Goal: Transaction & Acquisition: Purchase product/service

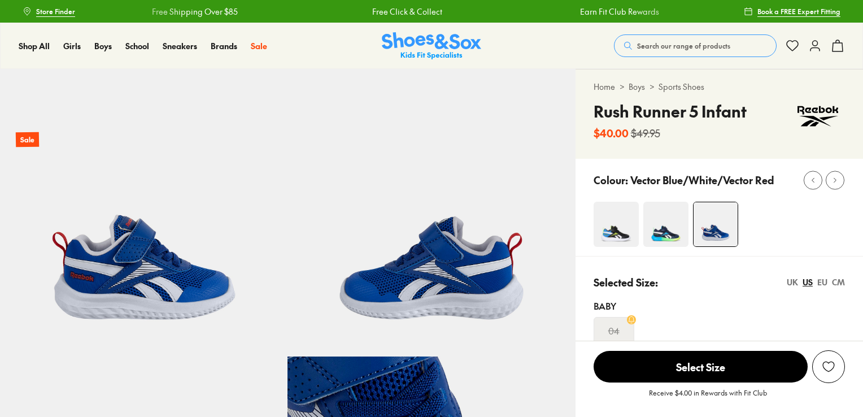
select select "*"
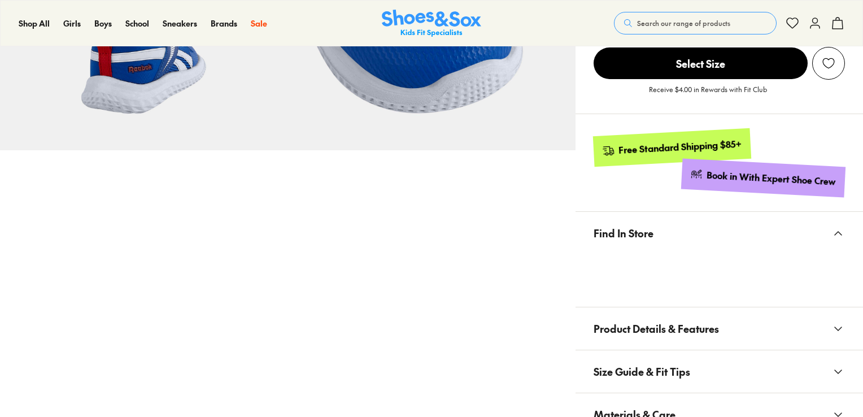
scroll to position [529, 0]
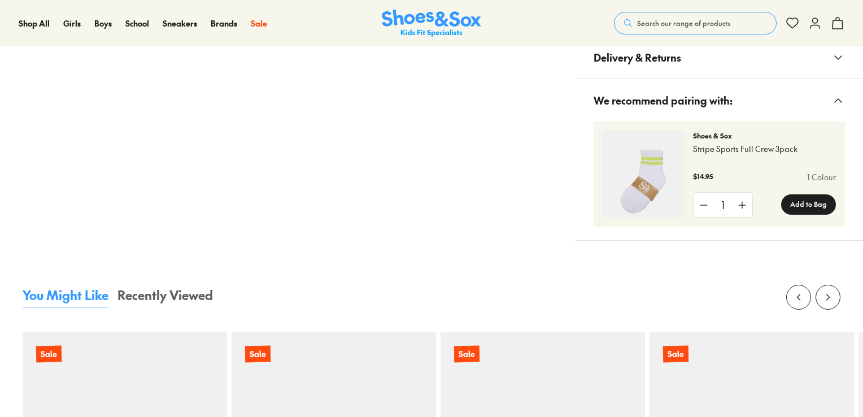
click at [862, 207] on html "Skip to Main Content Store Finder Free Shipping Over $85 Free Click & Collect E…" at bounding box center [431, 364] width 863 height 2517
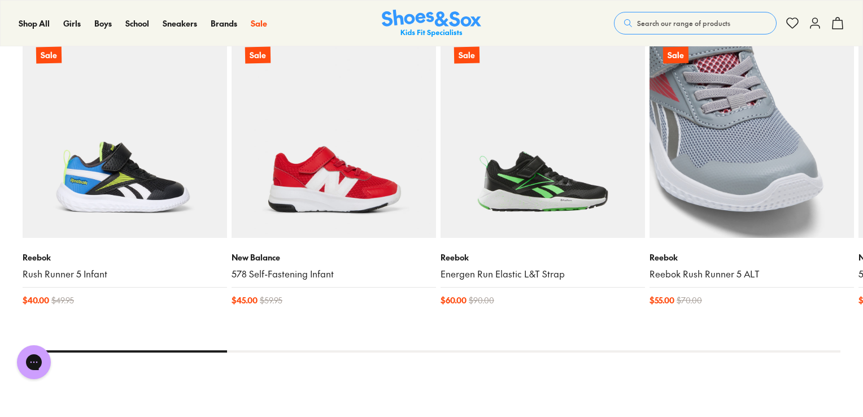
scroll to position [0, 0]
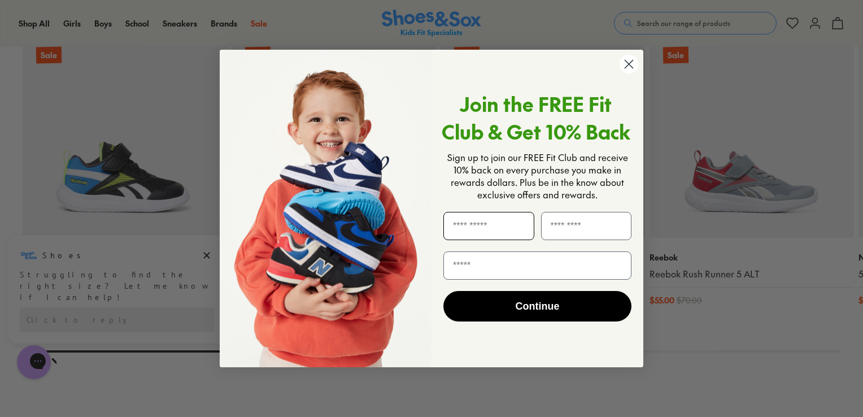
click at [519, 221] on input "First Name" at bounding box center [488, 226] width 91 height 28
type input "*****"
type input "**********"
click at [520, 308] on button "Continue" at bounding box center [537, 306] width 188 height 30
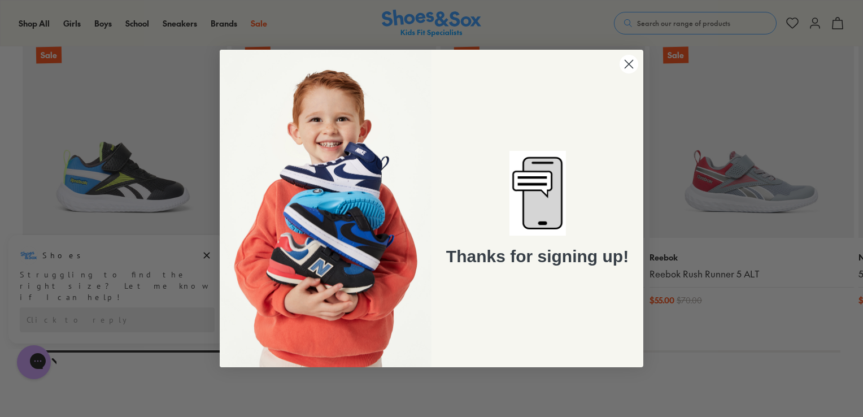
click at [629, 60] on circle "Close dialog" at bounding box center [628, 64] width 19 height 19
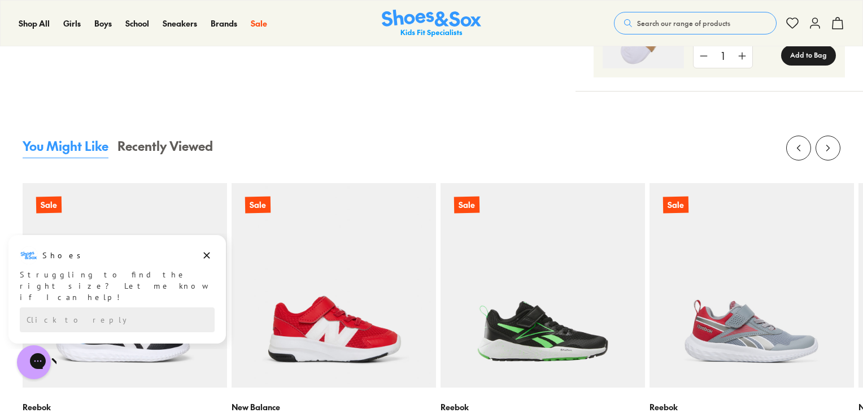
scroll to position [1029, 0]
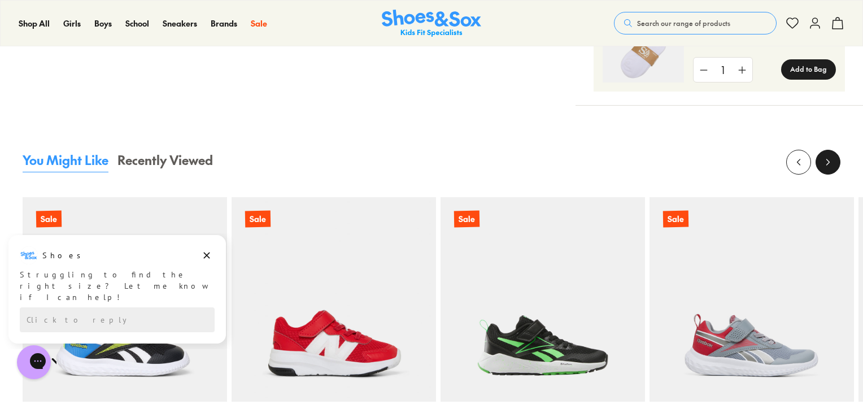
click at [829, 164] on icon at bounding box center [827, 161] width 11 height 11
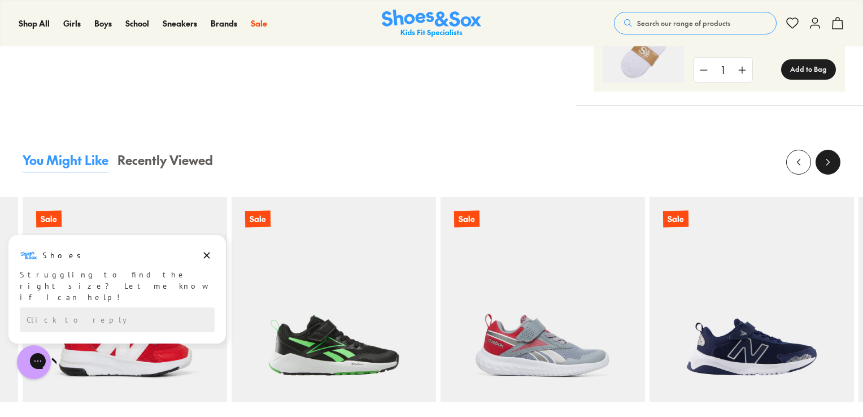
click at [829, 164] on icon at bounding box center [827, 161] width 11 height 11
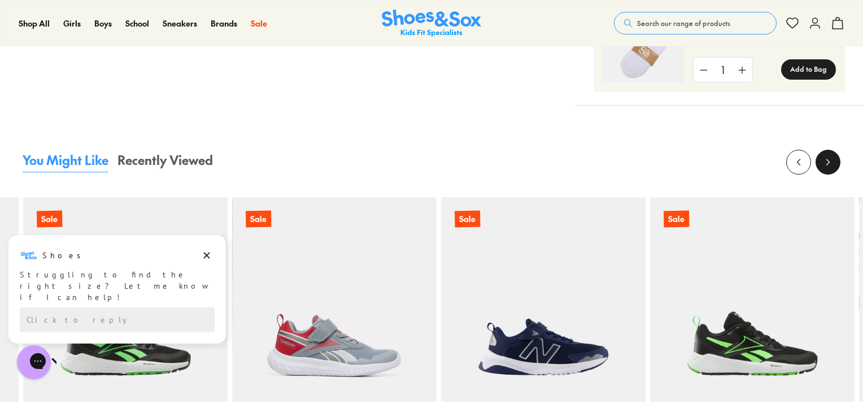
click at [829, 164] on icon at bounding box center [827, 161] width 11 height 11
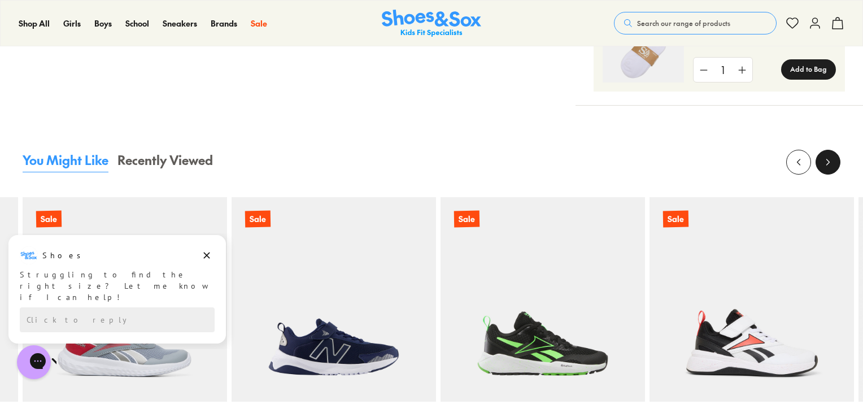
click at [829, 164] on icon at bounding box center [827, 161] width 11 height 11
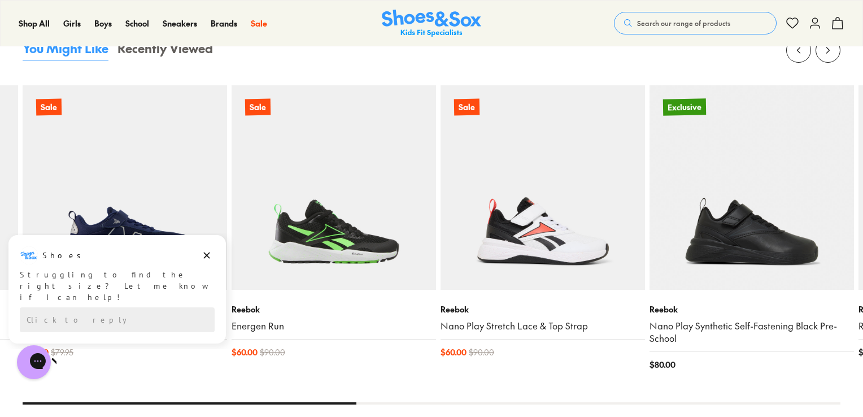
scroll to position [1135, 0]
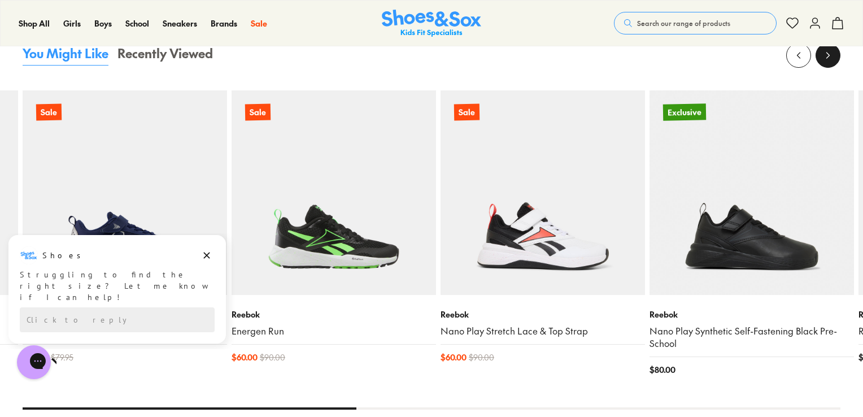
click at [818, 58] on button at bounding box center [827, 55] width 25 height 25
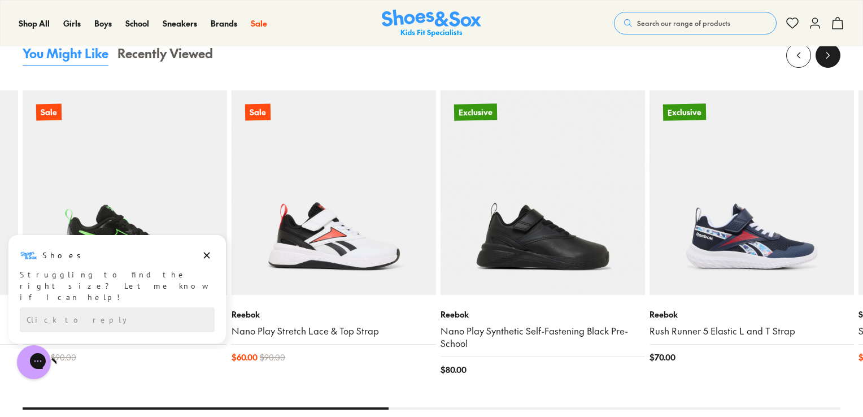
click at [818, 58] on button at bounding box center [827, 55] width 25 height 25
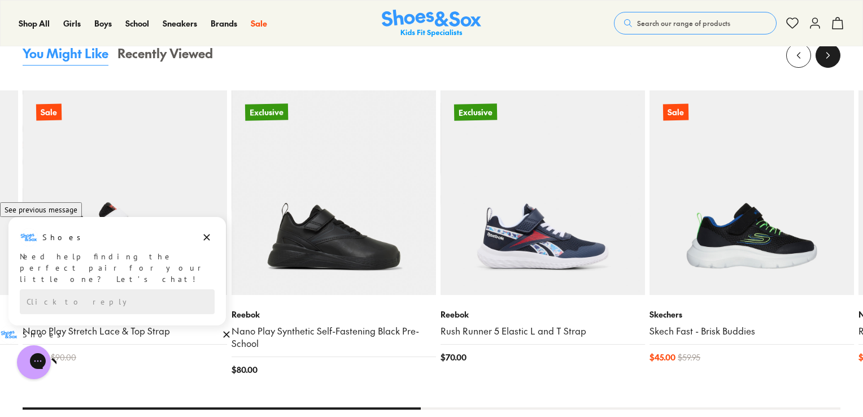
click at [818, 58] on button at bounding box center [827, 55] width 25 height 25
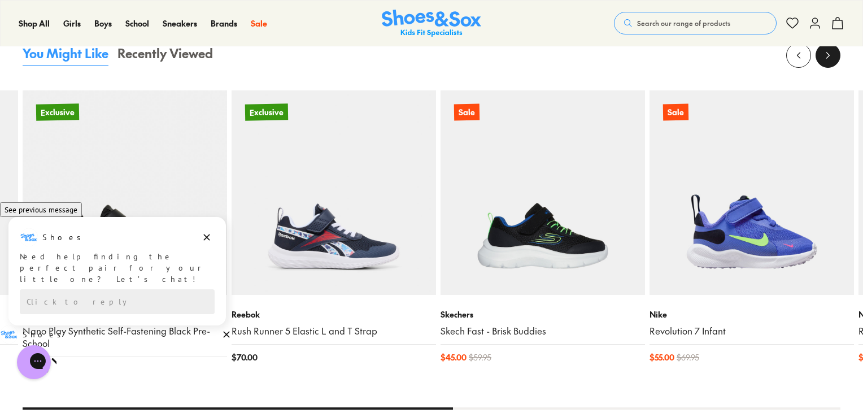
click at [818, 58] on button at bounding box center [827, 55] width 25 height 25
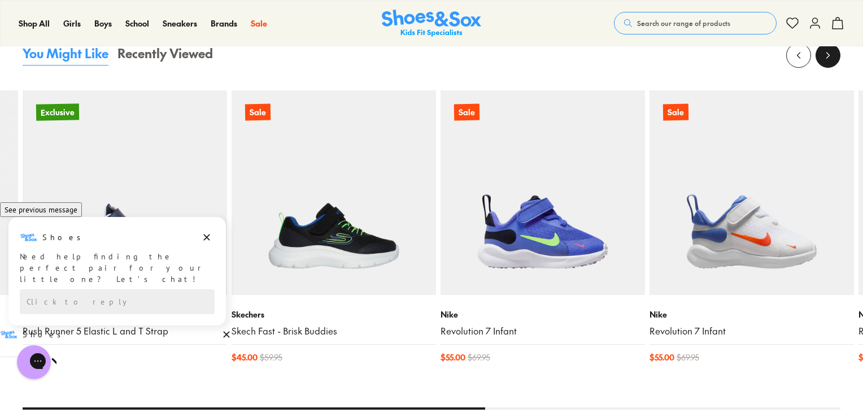
click at [818, 58] on button at bounding box center [827, 55] width 25 height 25
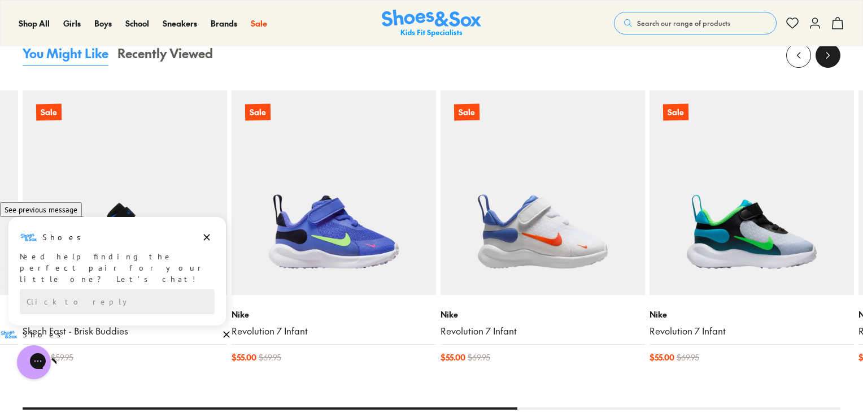
click at [818, 59] on button at bounding box center [827, 55] width 25 height 25
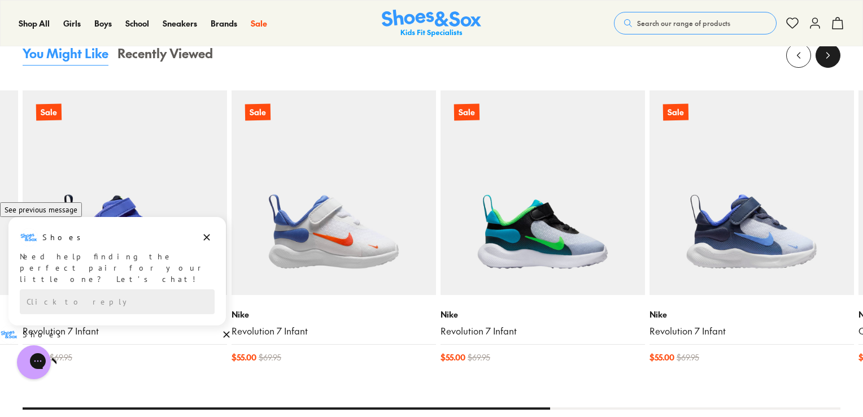
click at [818, 59] on button at bounding box center [827, 55] width 25 height 25
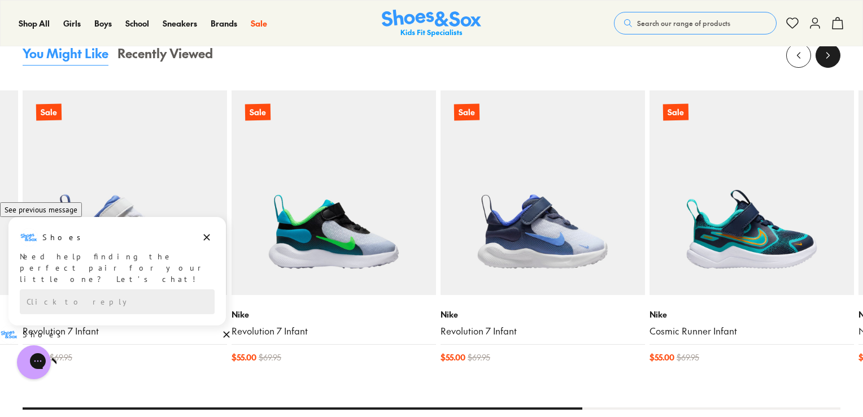
click at [818, 59] on button at bounding box center [827, 55] width 25 height 25
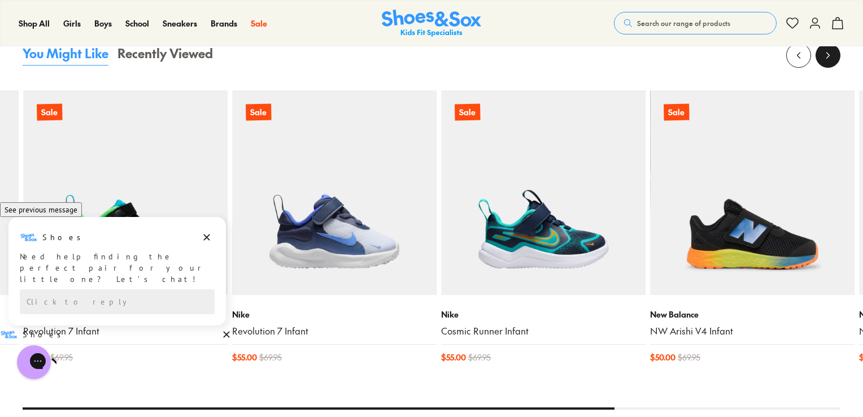
click at [818, 58] on button at bounding box center [827, 55] width 25 height 25
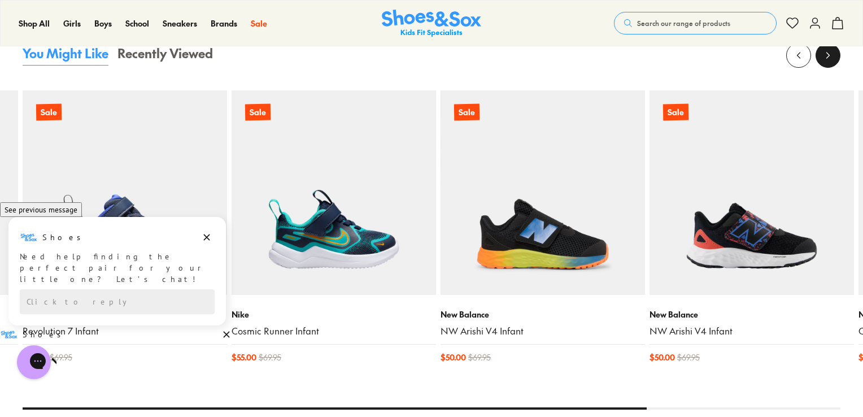
click at [818, 58] on button at bounding box center [827, 55] width 25 height 25
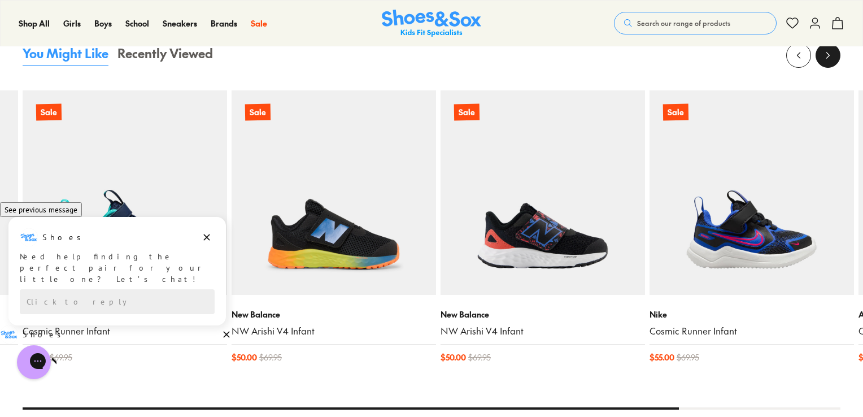
click at [818, 58] on button at bounding box center [827, 55] width 25 height 25
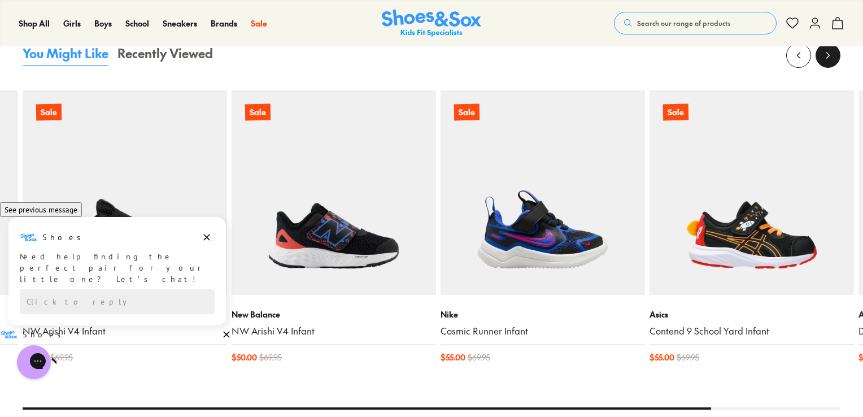
click at [818, 58] on button at bounding box center [827, 55] width 25 height 25
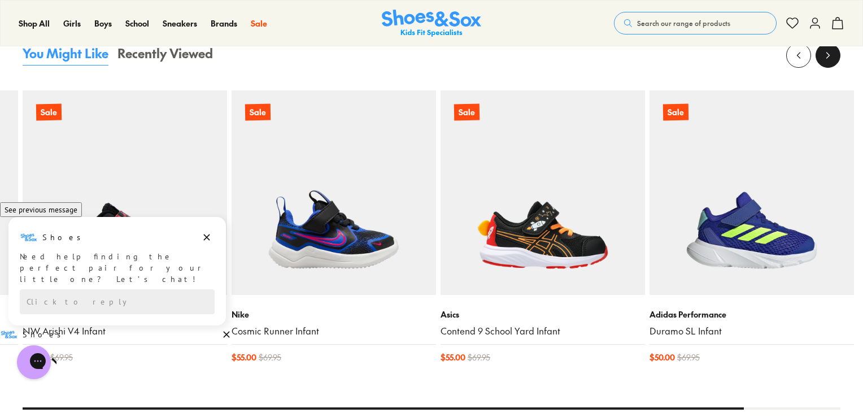
click at [818, 58] on button at bounding box center [827, 55] width 25 height 25
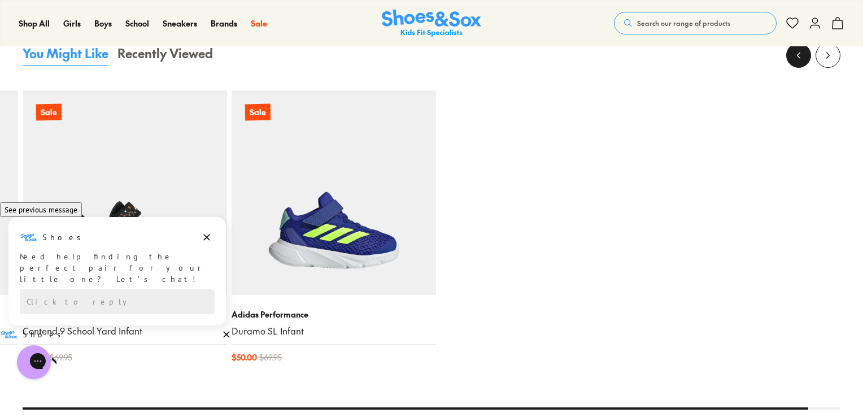
click at [798, 56] on icon at bounding box center [798, 55] width 11 height 11
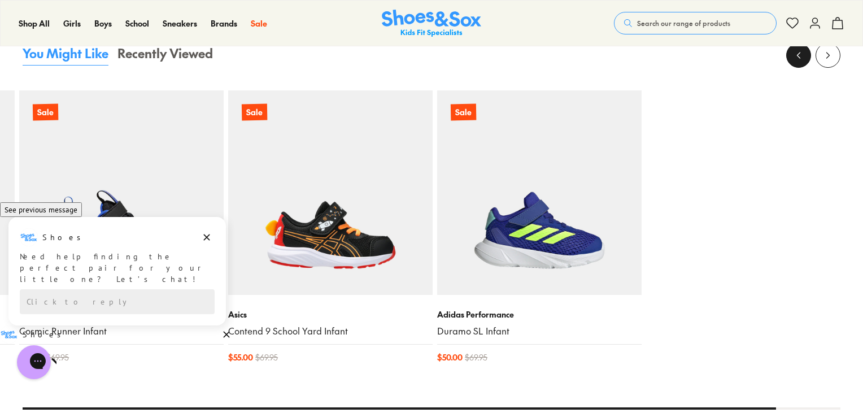
click at [798, 56] on icon at bounding box center [798, 55] width 11 height 11
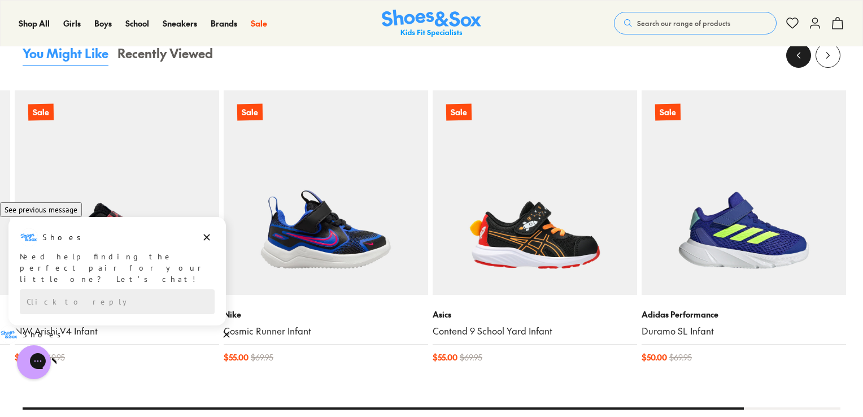
click at [798, 56] on icon at bounding box center [798, 55] width 11 height 11
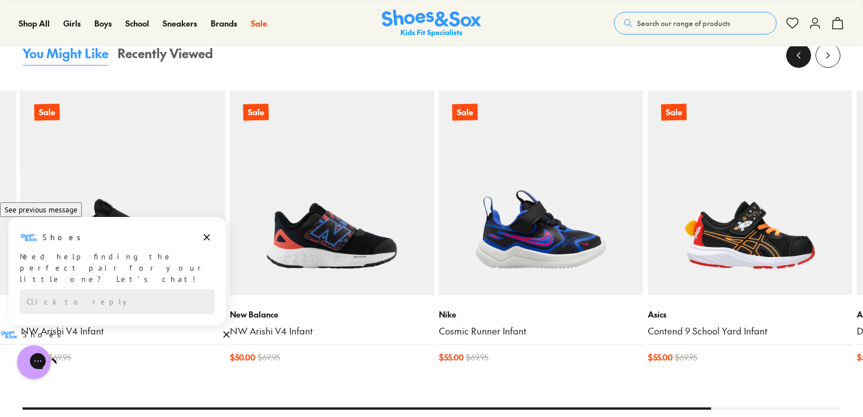
click at [798, 56] on icon at bounding box center [798, 55] width 11 height 11
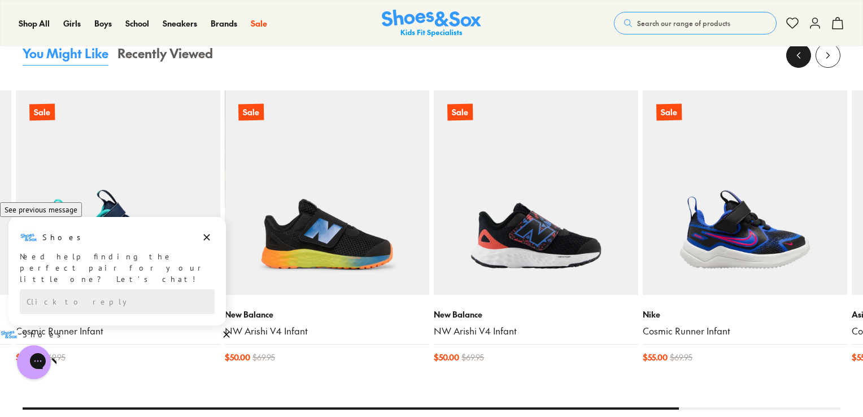
click at [798, 56] on icon at bounding box center [798, 55] width 11 height 11
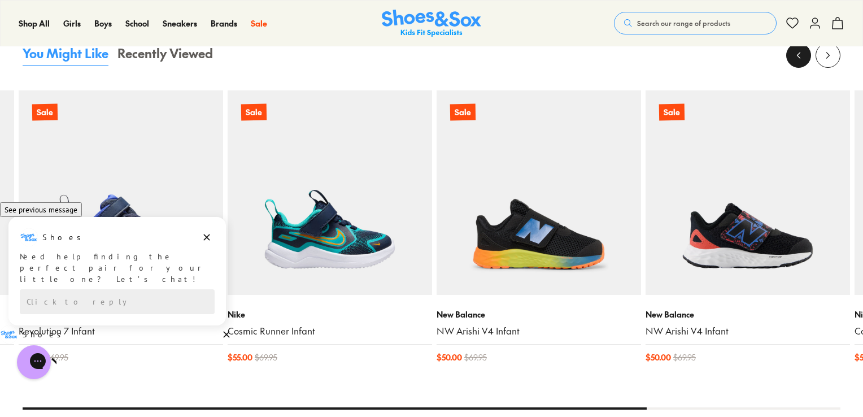
click at [798, 56] on icon at bounding box center [798, 55] width 11 height 11
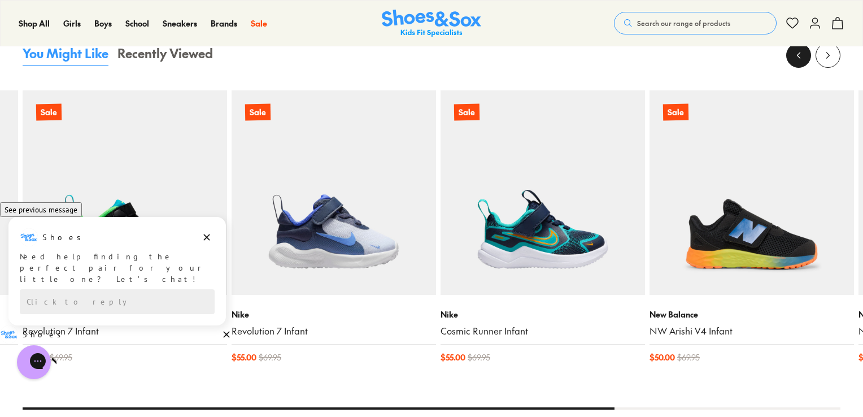
click at [798, 56] on icon at bounding box center [798, 55] width 11 height 11
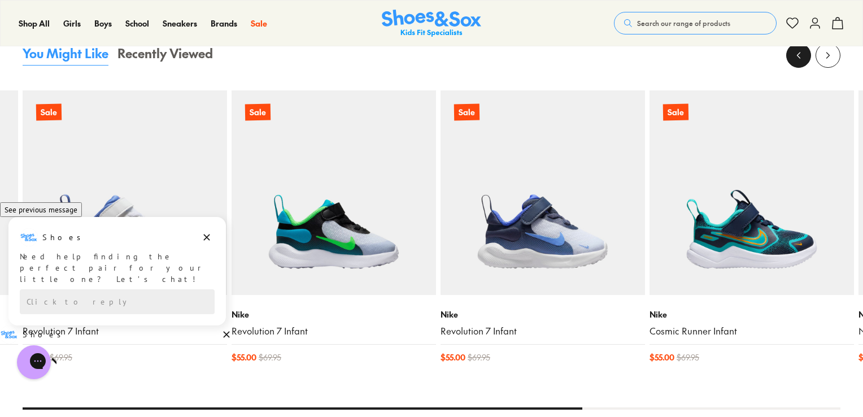
click at [798, 58] on icon at bounding box center [798, 55] width 11 height 11
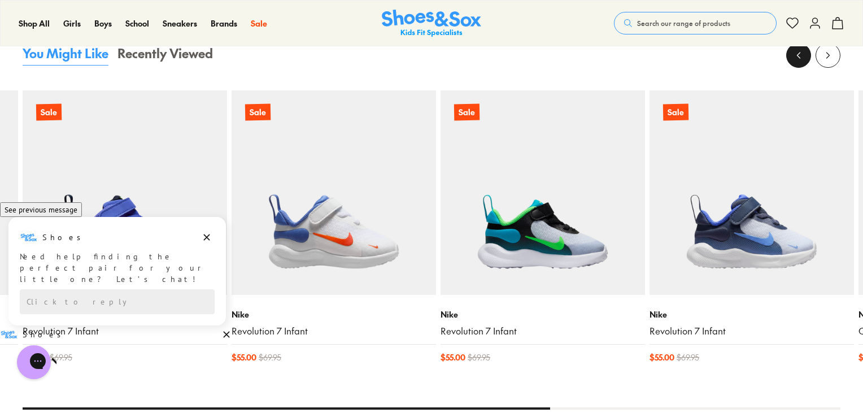
click at [798, 58] on icon at bounding box center [798, 55] width 11 height 11
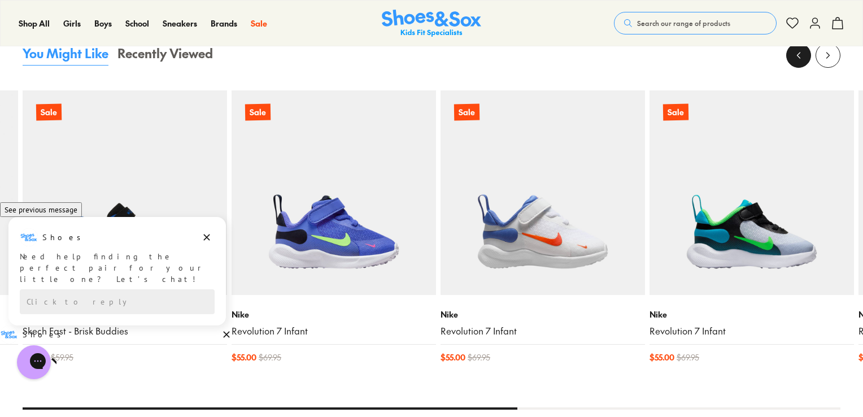
click at [798, 58] on icon at bounding box center [798, 55] width 11 height 11
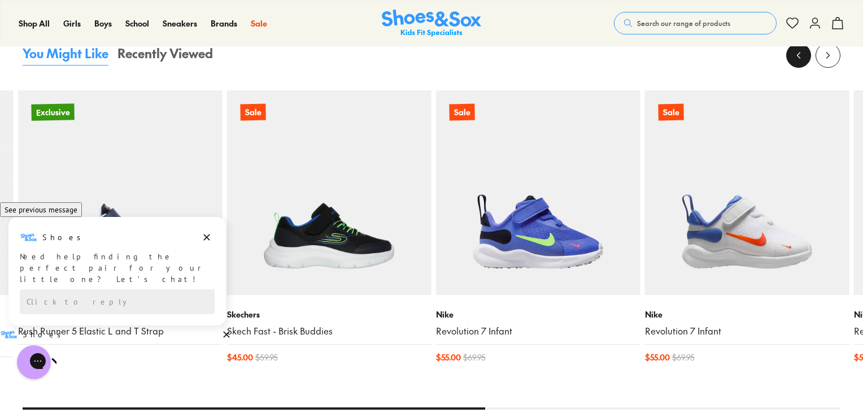
click at [798, 57] on icon at bounding box center [798, 55] width 11 height 11
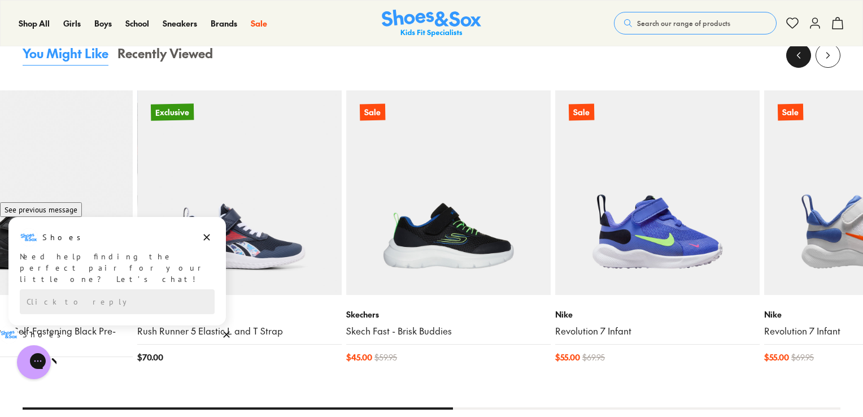
click at [798, 57] on icon at bounding box center [798, 55] width 11 height 11
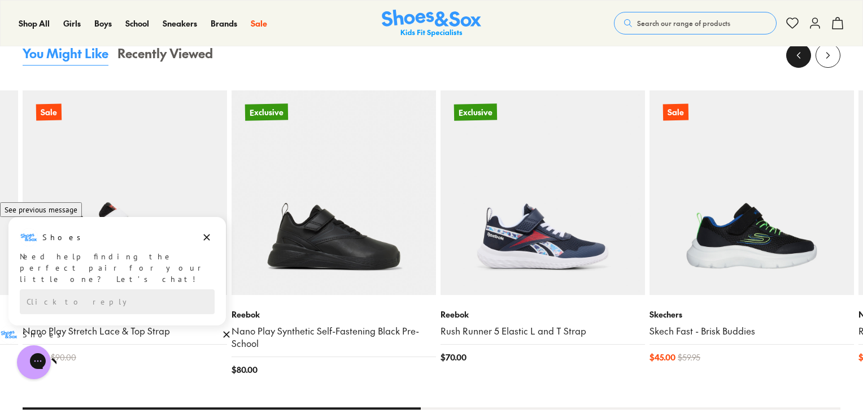
click at [798, 57] on icon at bounding box center [798, 55] width 11 height 11
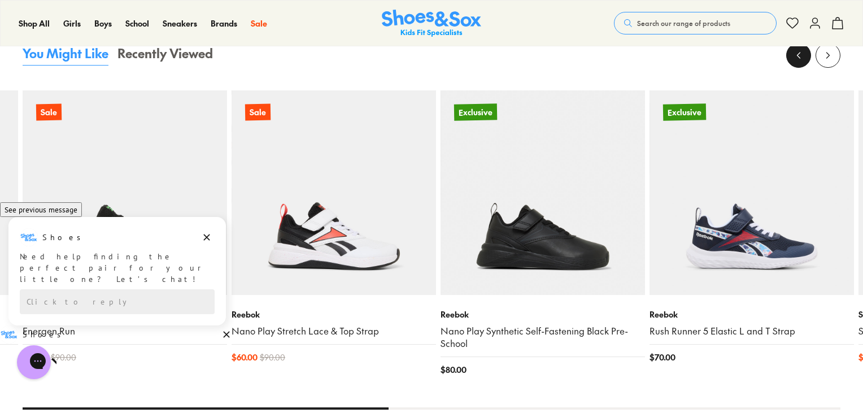
click at [797, 57] on icon at bounding box center [798, 55] width 11 height 11
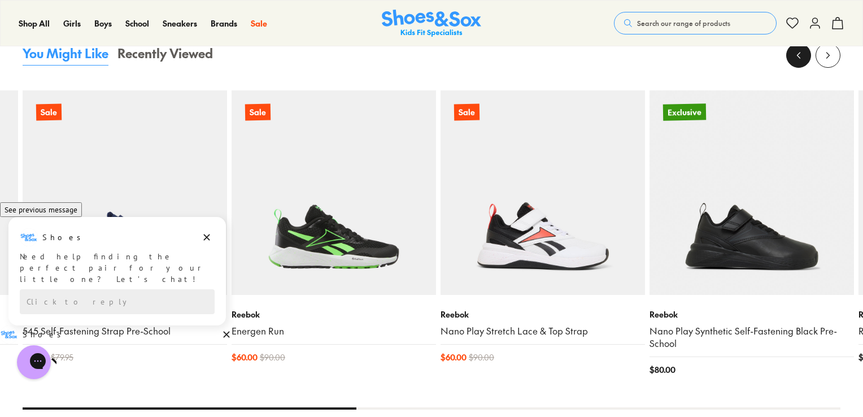
click at [797, 57] on icon at bounding box center [798, 55] width 11 height 11
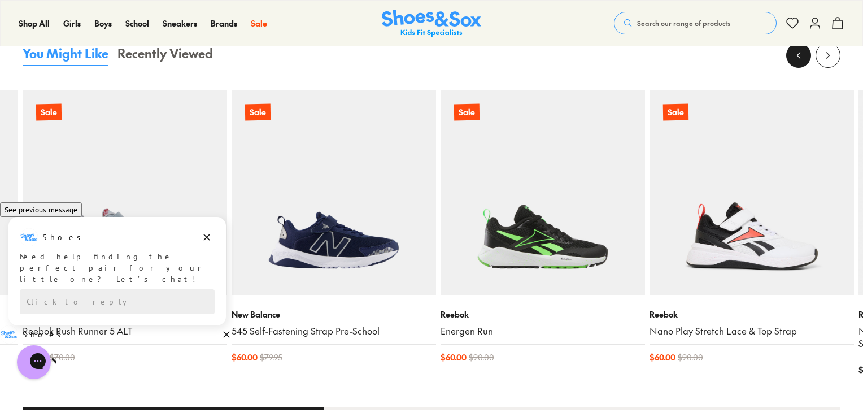
click at [797, 57] on icon at bounding box center [798, 55] width 11 height 11
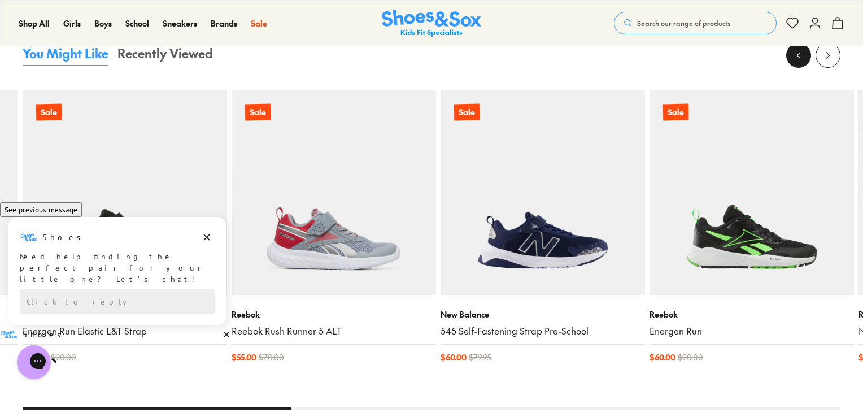
click at [797, 57] on icon at bounding box center [798, 55] width 11 height 11
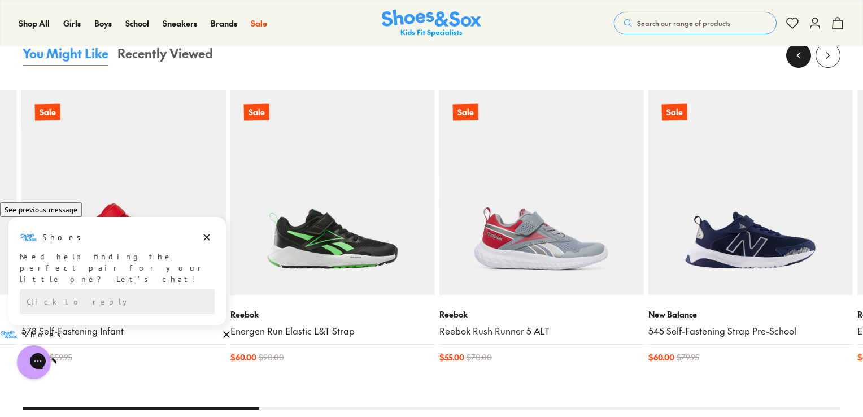
click at [797, 57] on icon at bounding box center [798, 55] width 11 height 11
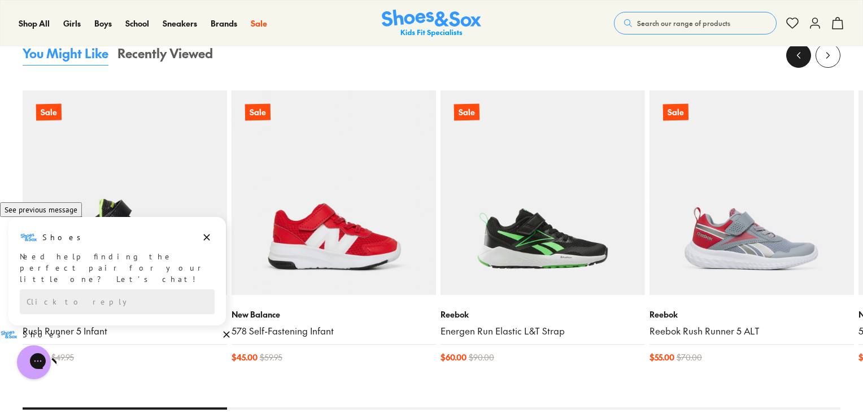
click at [797, 57] on icon at bounding box center [798, 55] width 11 height 11
click at [208, 244] on icon "Dismiss campaign" at bounding box center [206, 237] width 11 height 14
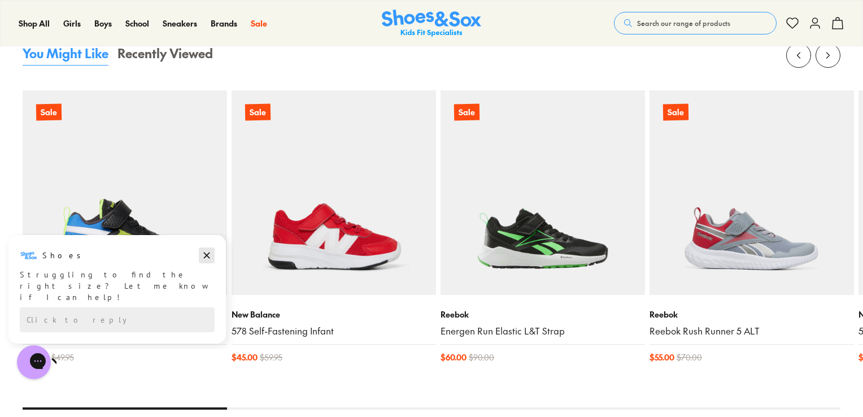
click at [208, 252] on icon "Dismiss campaign" at bounding box center [206, 255] width 11 height 14
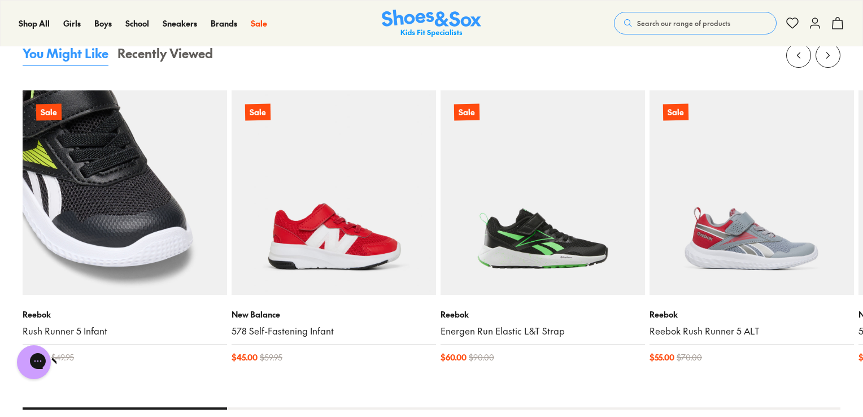
click at [150, 233] on img at bounding box center [125, 192] width 204 height 204
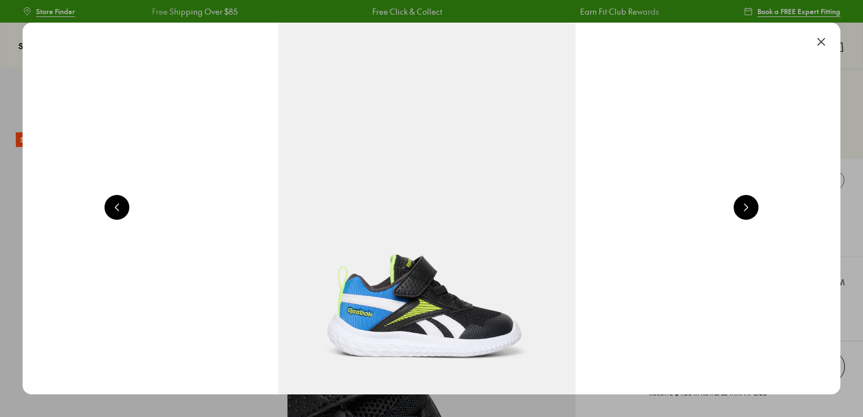
click at [824, 41] on button at bounding box center [820, 41] width 25 height 25
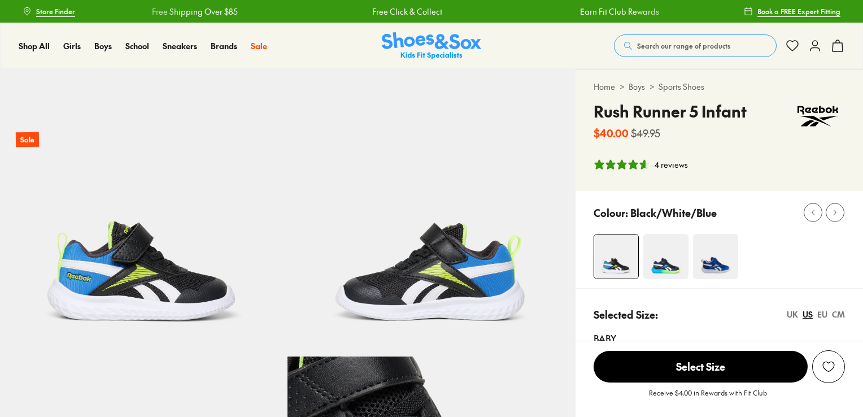
select select "*"
click at [741, 377] on span "Select Size" at bounding box center [700, 367] width 214 height 32
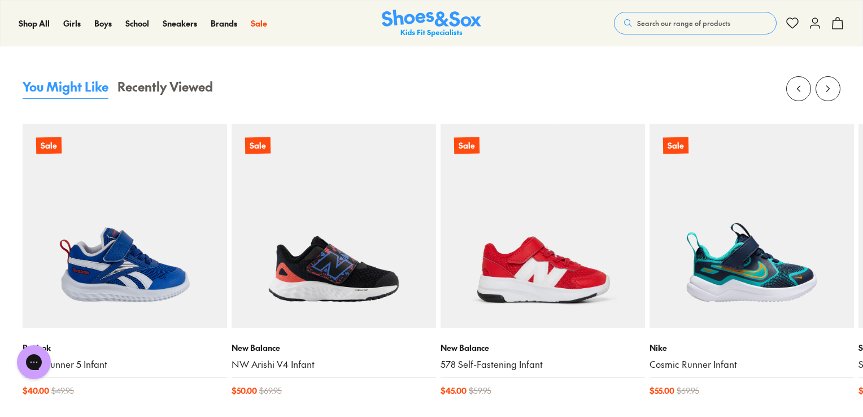
scroll to position [1100, 0]
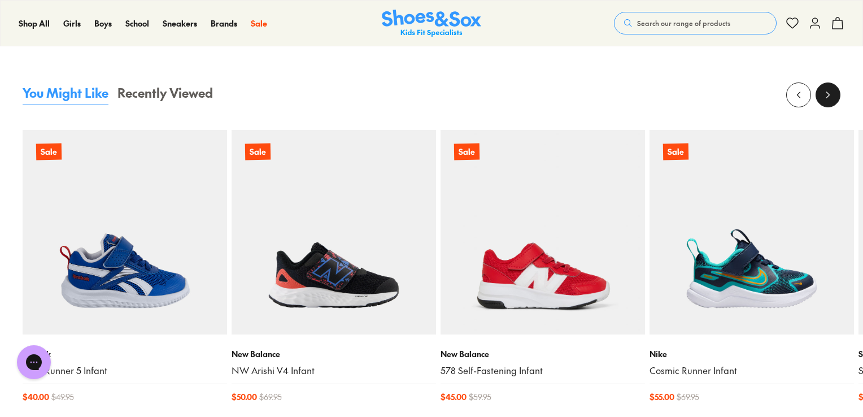
click at [823, 94] on icon at bounding box center [827, 94] width 11 height 11
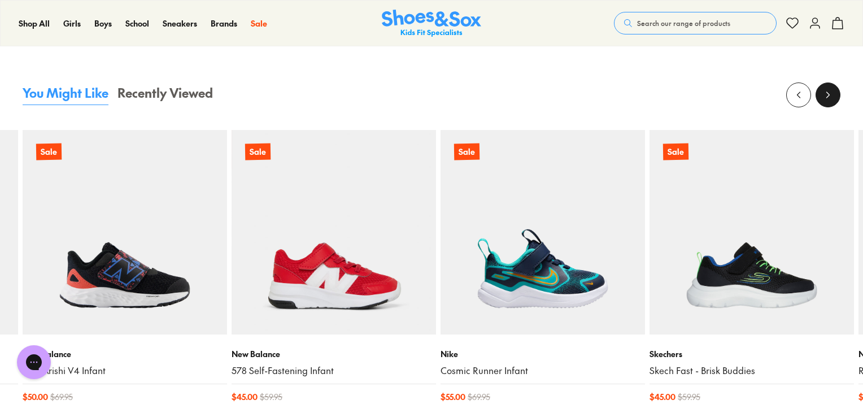
click at [824, 93] on icon at bounding box center [827, 94] width 11 height 11
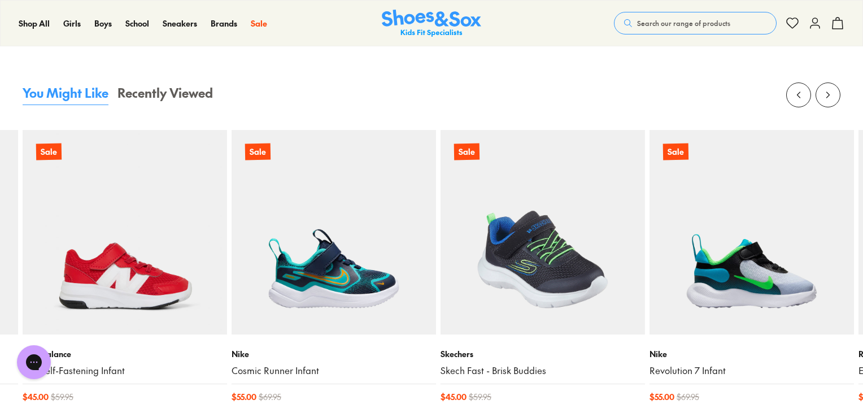
click at [531, 296] on img at bounding box center [542, 232] width 204 height 204
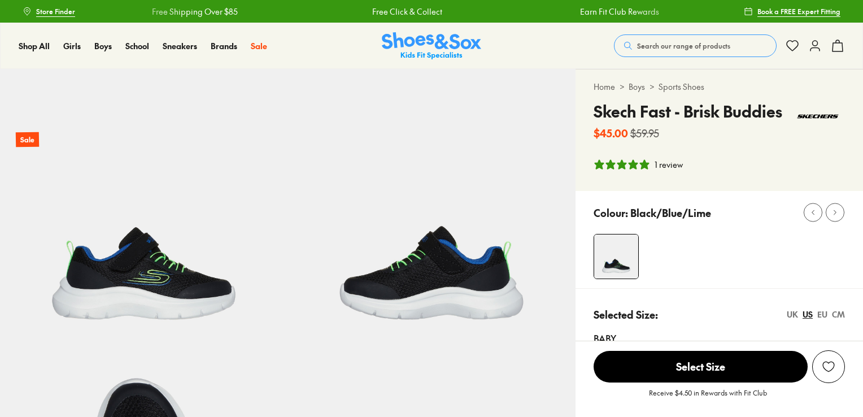
select select "*"
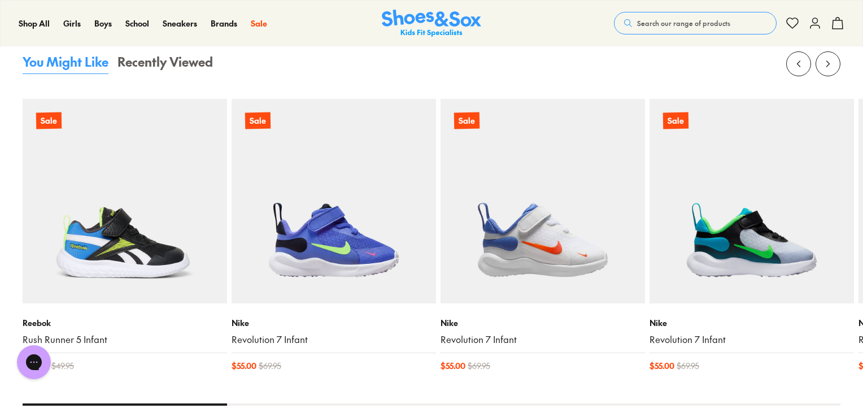
scroll to position [1107, 0]
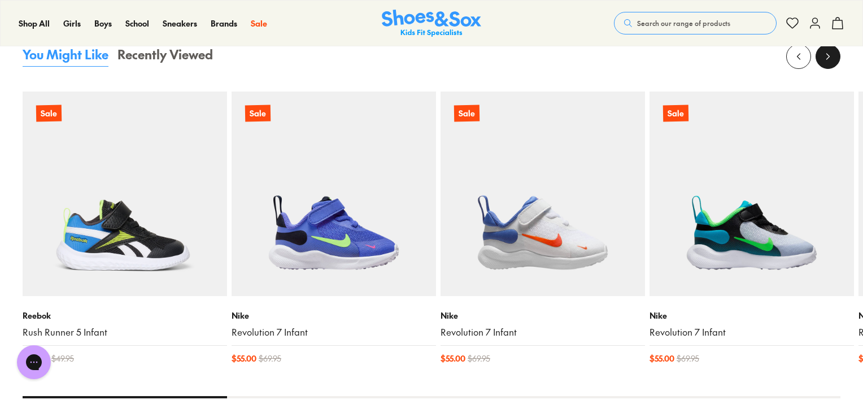
click at [827, 65] on button at bounding box center [827, 56] width 25 height 25
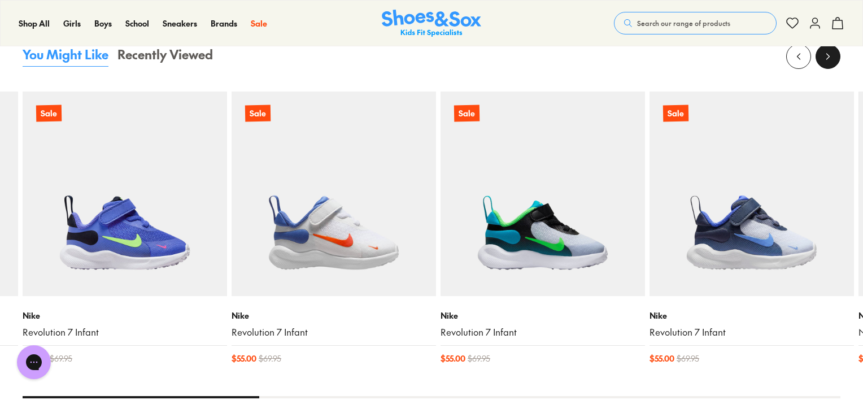
click at [827, 65] on button at bounding box center [827, 56] width 25 height 25
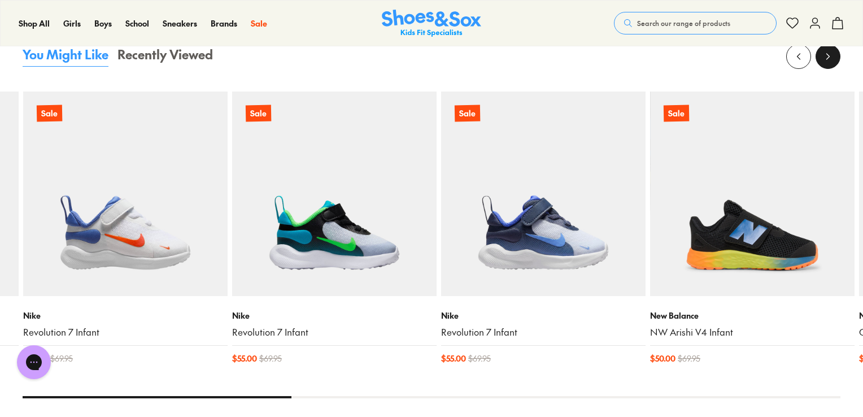
click at [827, 64] on button at bounding box center [827, 56] width 25 height 25
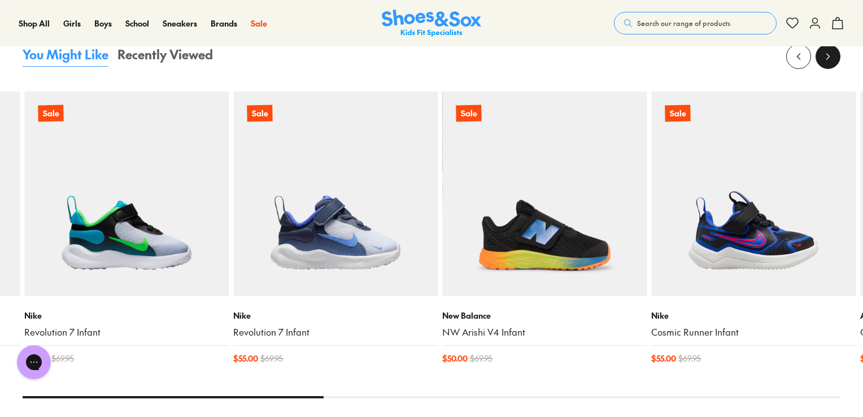
click at [827, 64] on button at bounding box center [827, 56] width 25 height 25
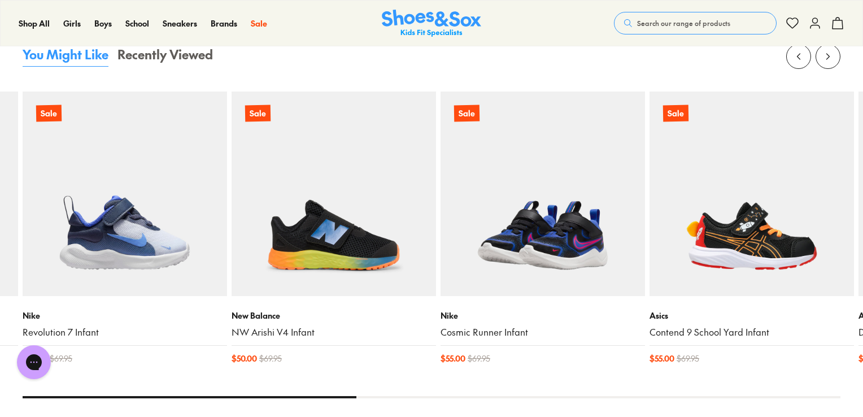
click at [567, 224] on img at bounding box center [542, 193] width 204 height 204
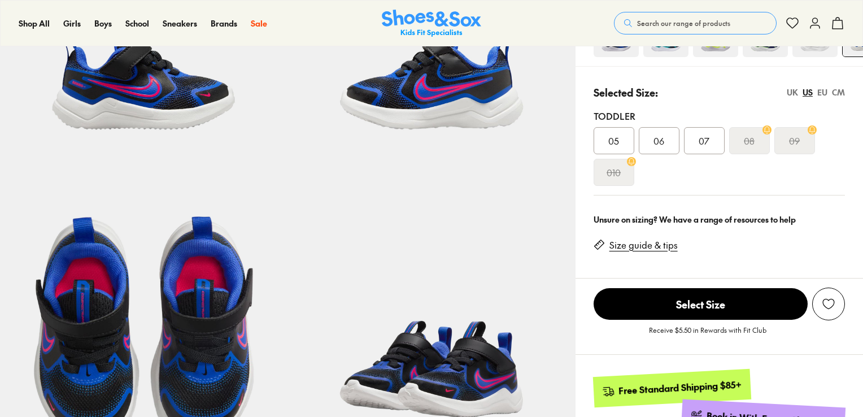
scroll to position [187, 0]
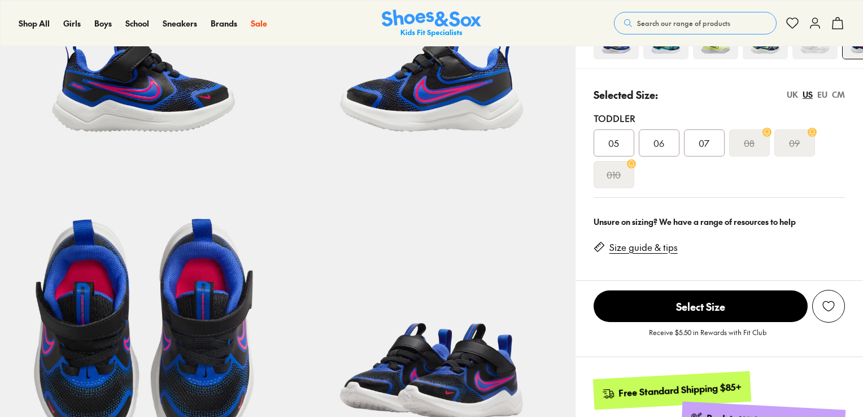
select select "*"
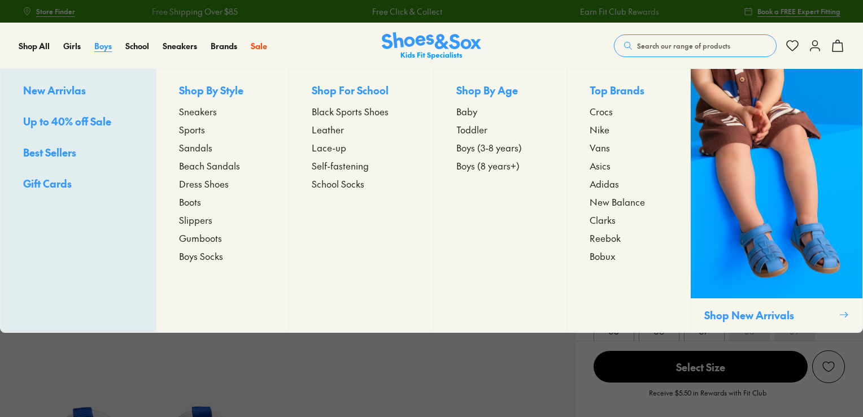
drag, startPoint x: 104, startPoint y: 43, endPoint x: 66, endPoint y: 50, distance: 39.0
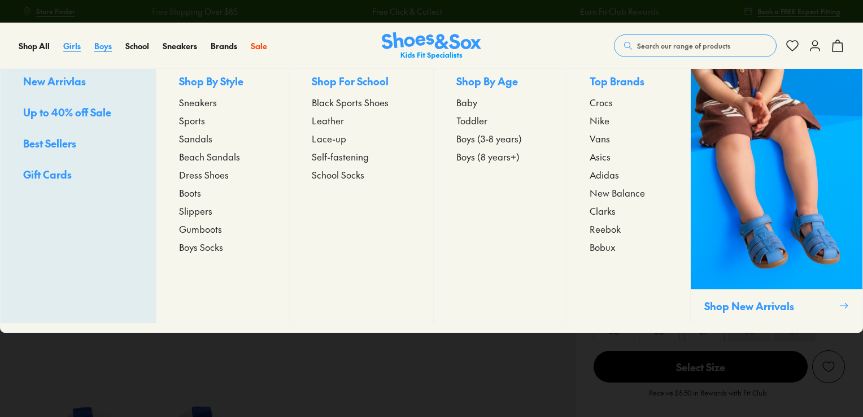
click at [107, 43] on span "Boys" at bounding box center [103, 45] width 18 height 11
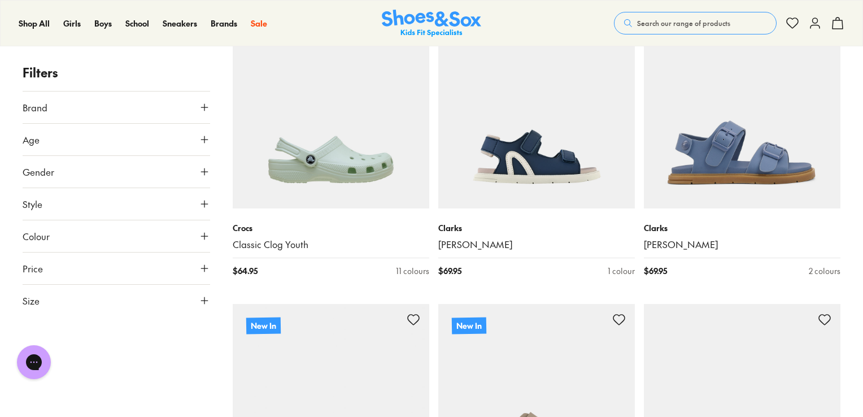
scroll to position [2286, 0]
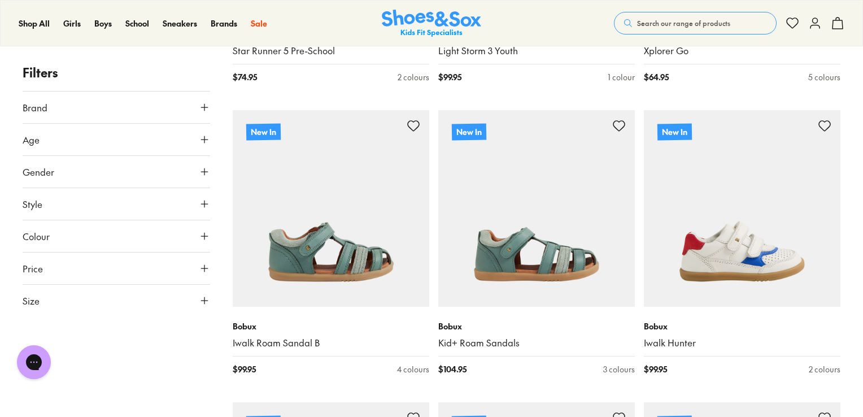
scroll to position [5490, 0]
